Goal: Find specific page/section: Find specific page/section

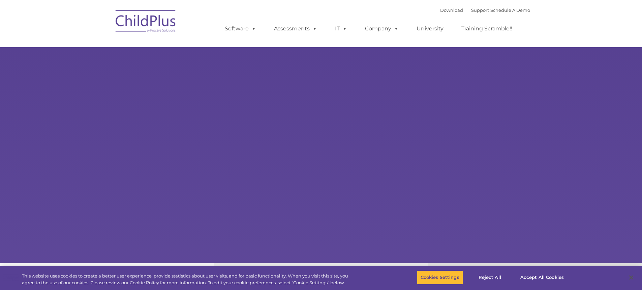
select select "MEDIUM"
drag, startPoint x: 489, startPoint y: 276, endPoint x: 495, endPoint y: 278, distance: 6.0
click at [491, 277] on button "Reject All" at bounding box center [490, 277] width 42 height 14
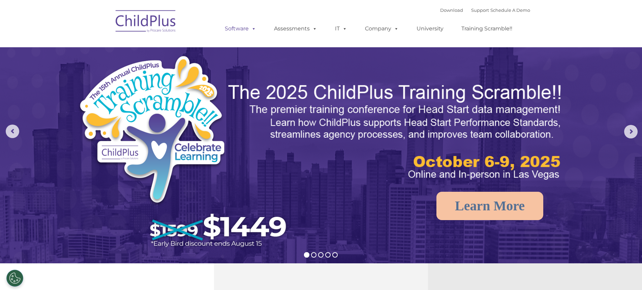
click at [255, 30] on span at bounding box center [252, 28] width 7 height 6
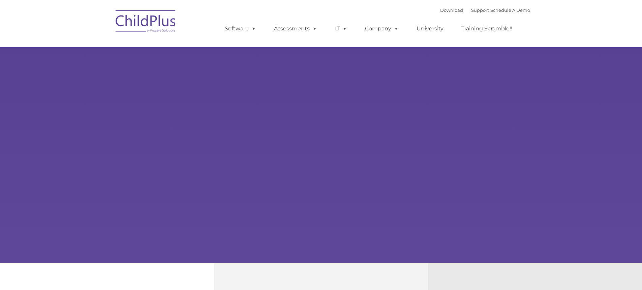
type input ""
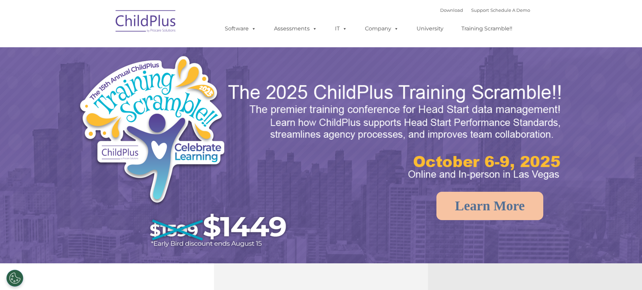
select select "MEDIUM"
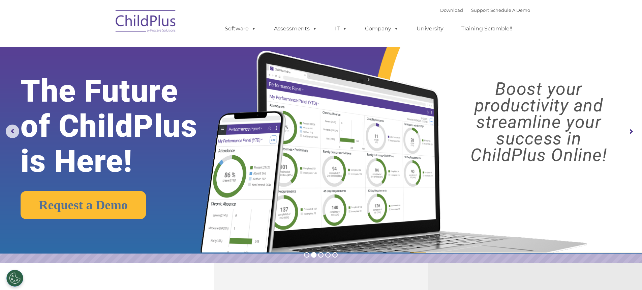
click at [632, 132] on rs-arrow at bounding box center [630, 131] width 13 height 13
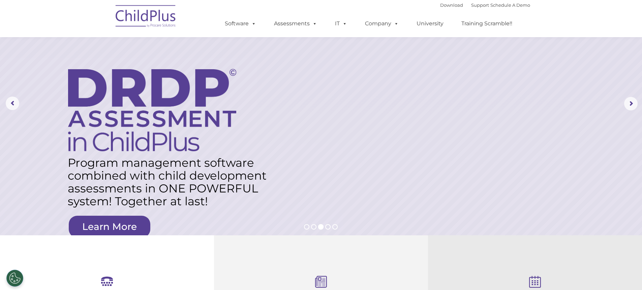
scroll to position [17, 0]
